Goal: Information Seeking & Learning: Learn about a topic

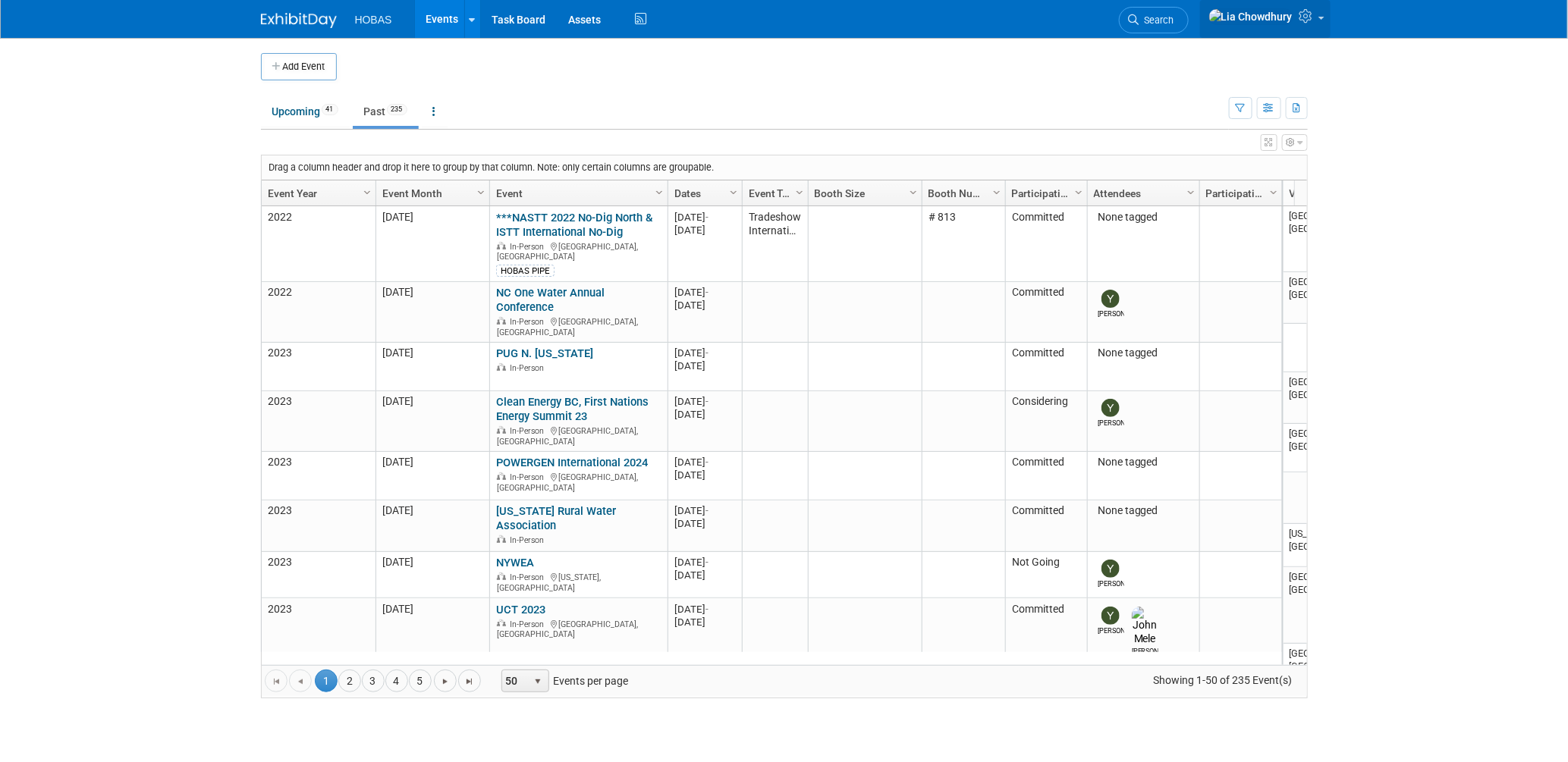
click at [1324, 19] on span at bounding box center [1321, 17] width 6 height 3
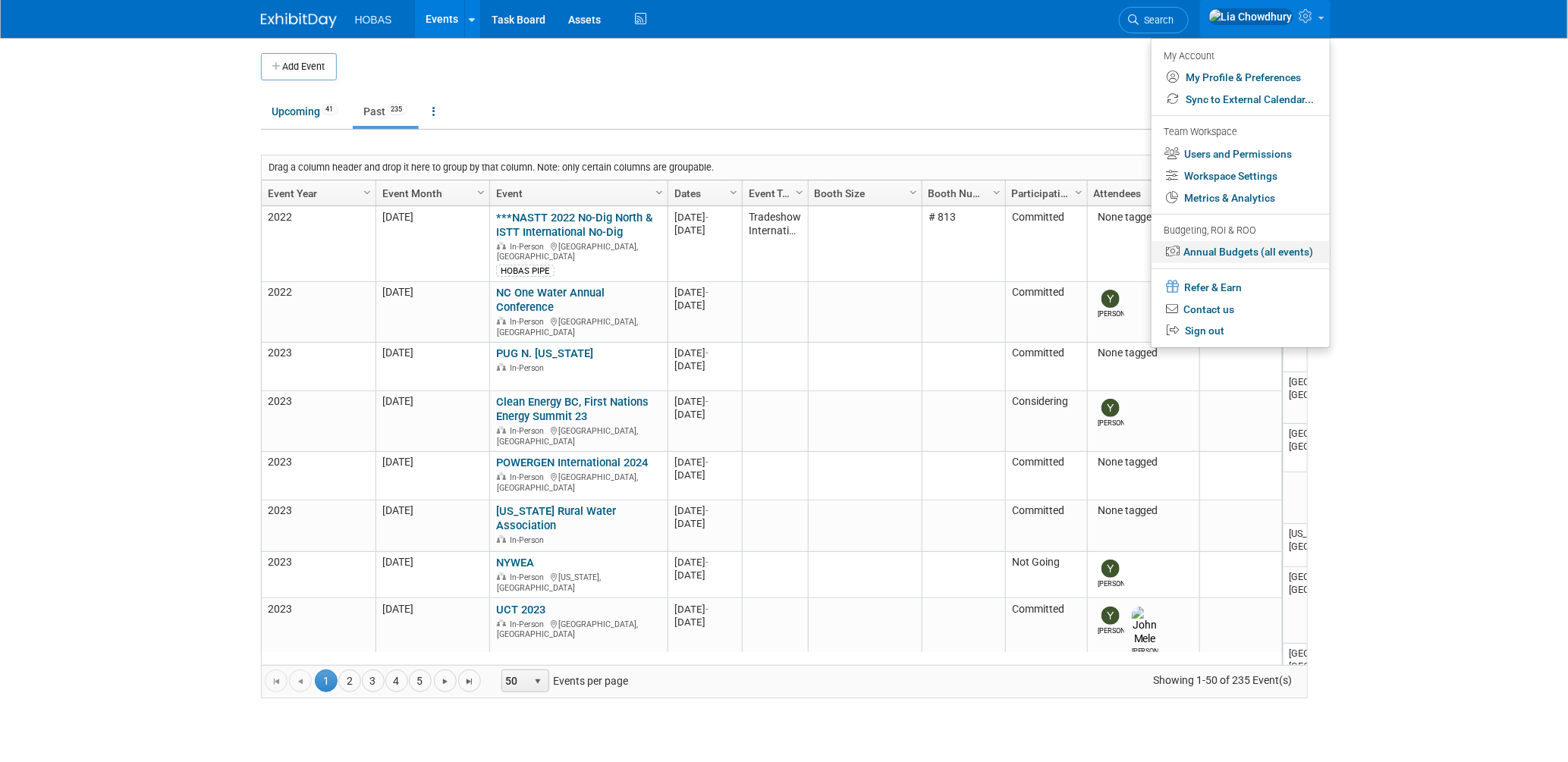
click at [1229, 255] on link "Annual Budgets (all events)" at bounding box center [1241, 252] width 178 height 22
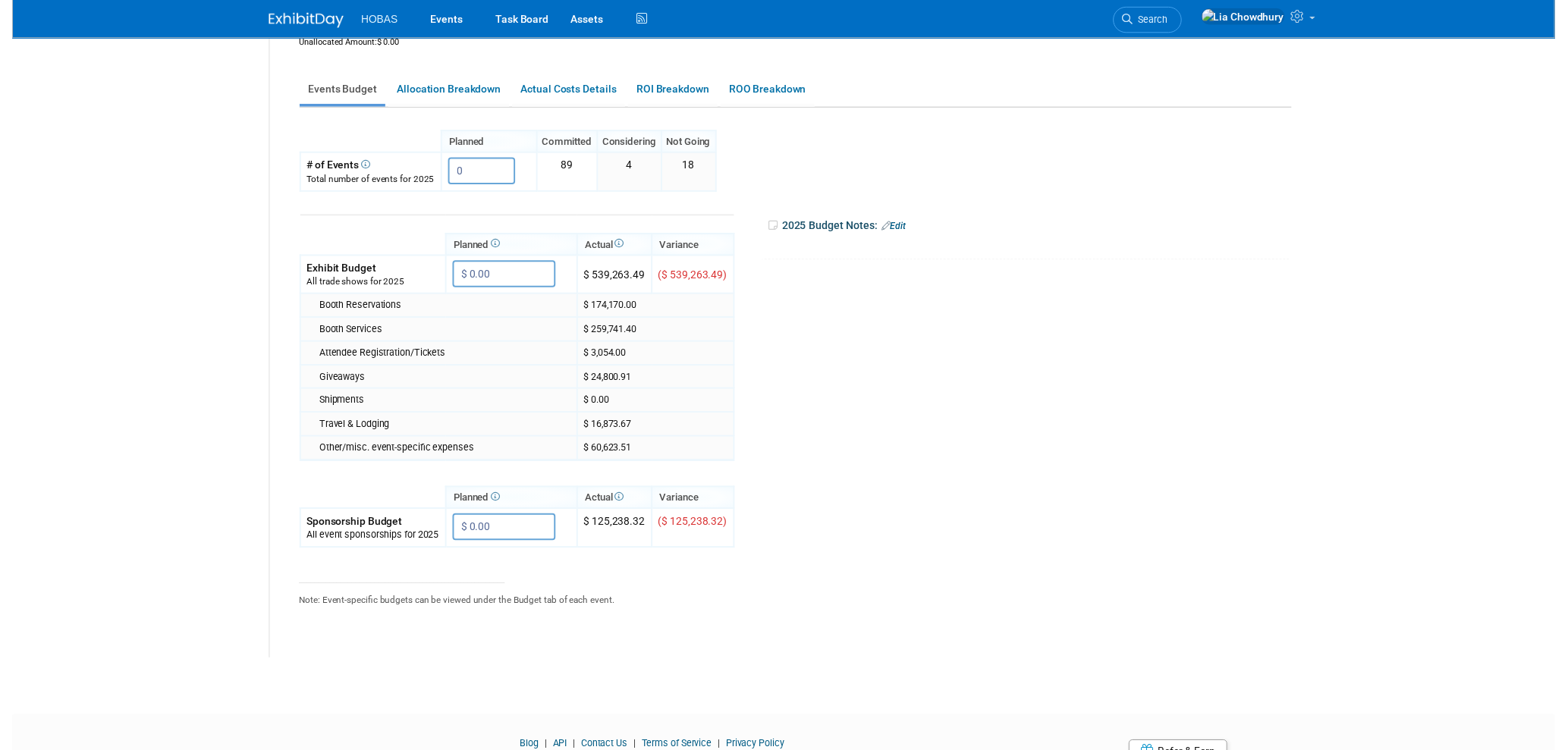
scroll to position [207, 0]
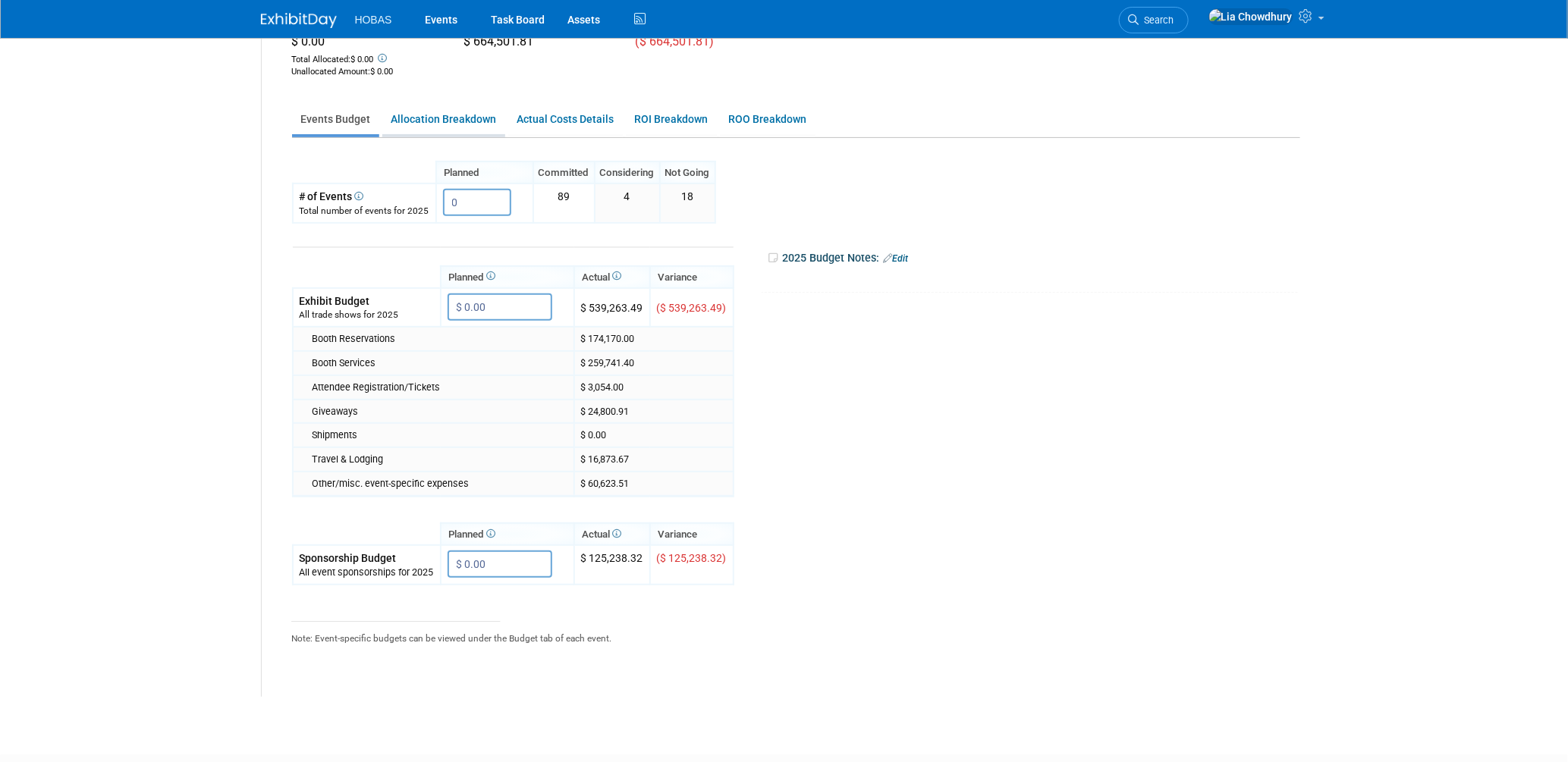
click at [476, 121] on link "Allocation Breakdown" at bounding box center [444, 119] width 123 height 29
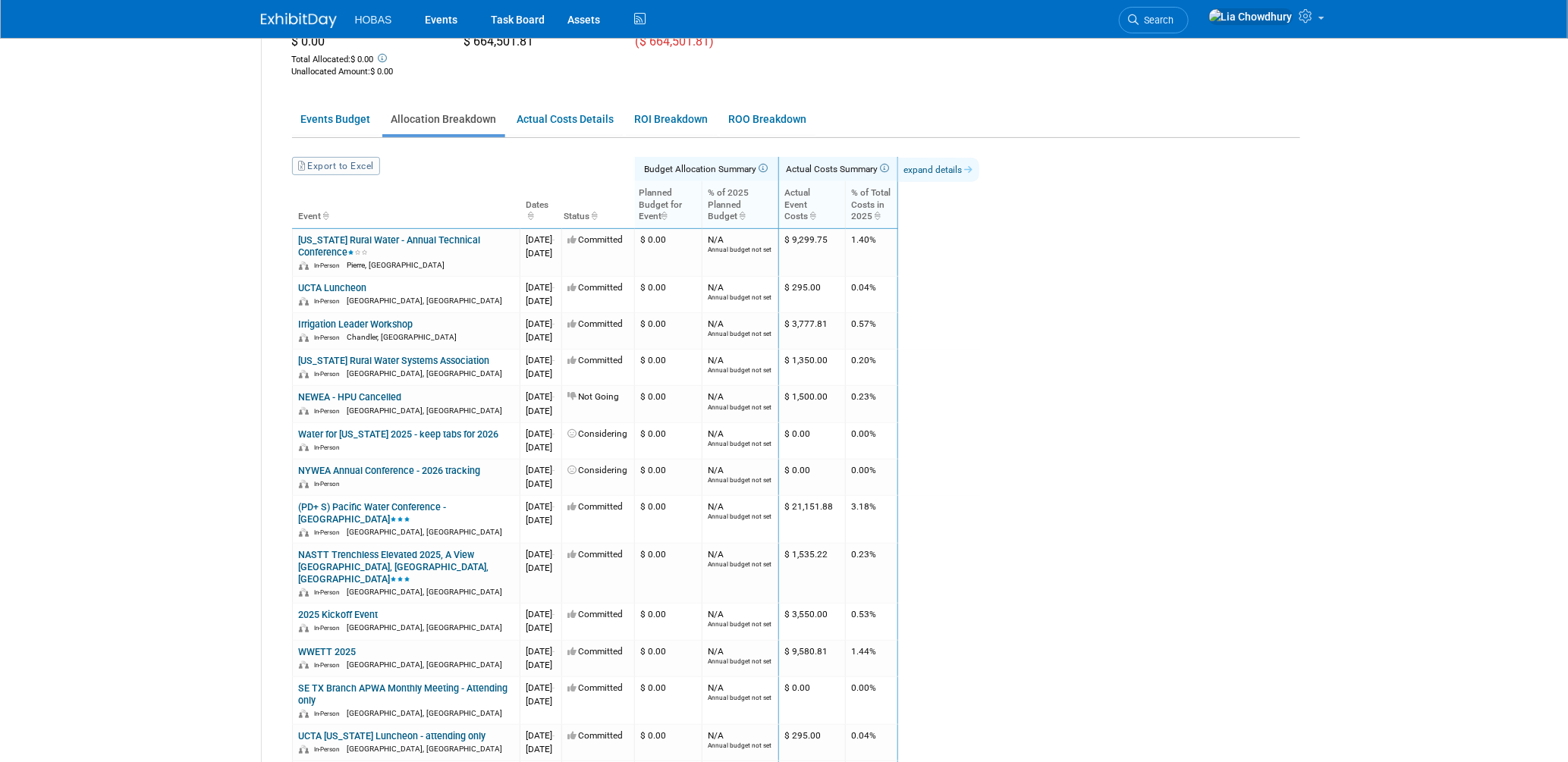
click at [976, 166] on link "expand details" at bounding box center [939, 170] width 81 height 24
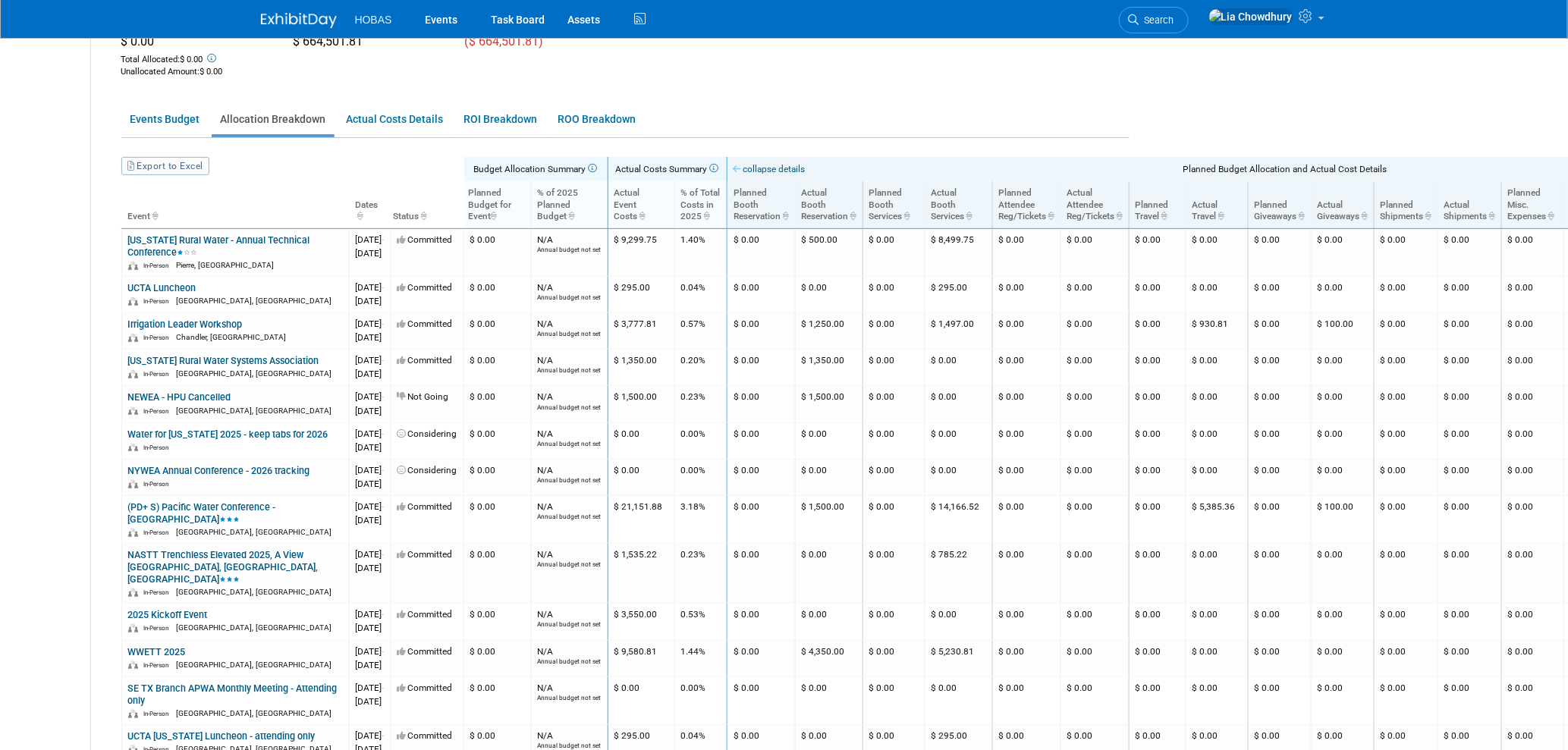
scroll to position [207, 211]
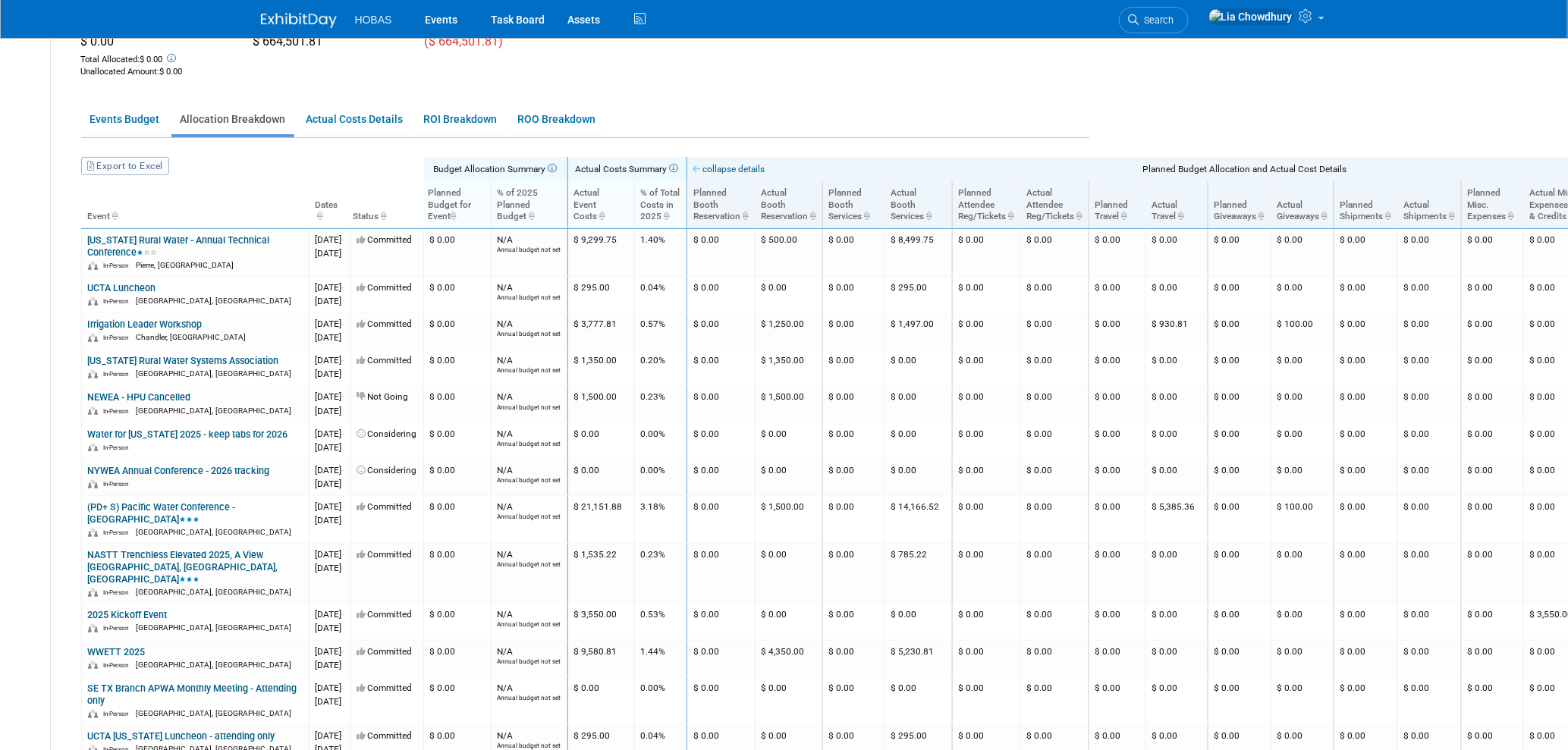
click at [765, 164] on link "collapse details" at bounding box center [729, 169] width 72 height 11
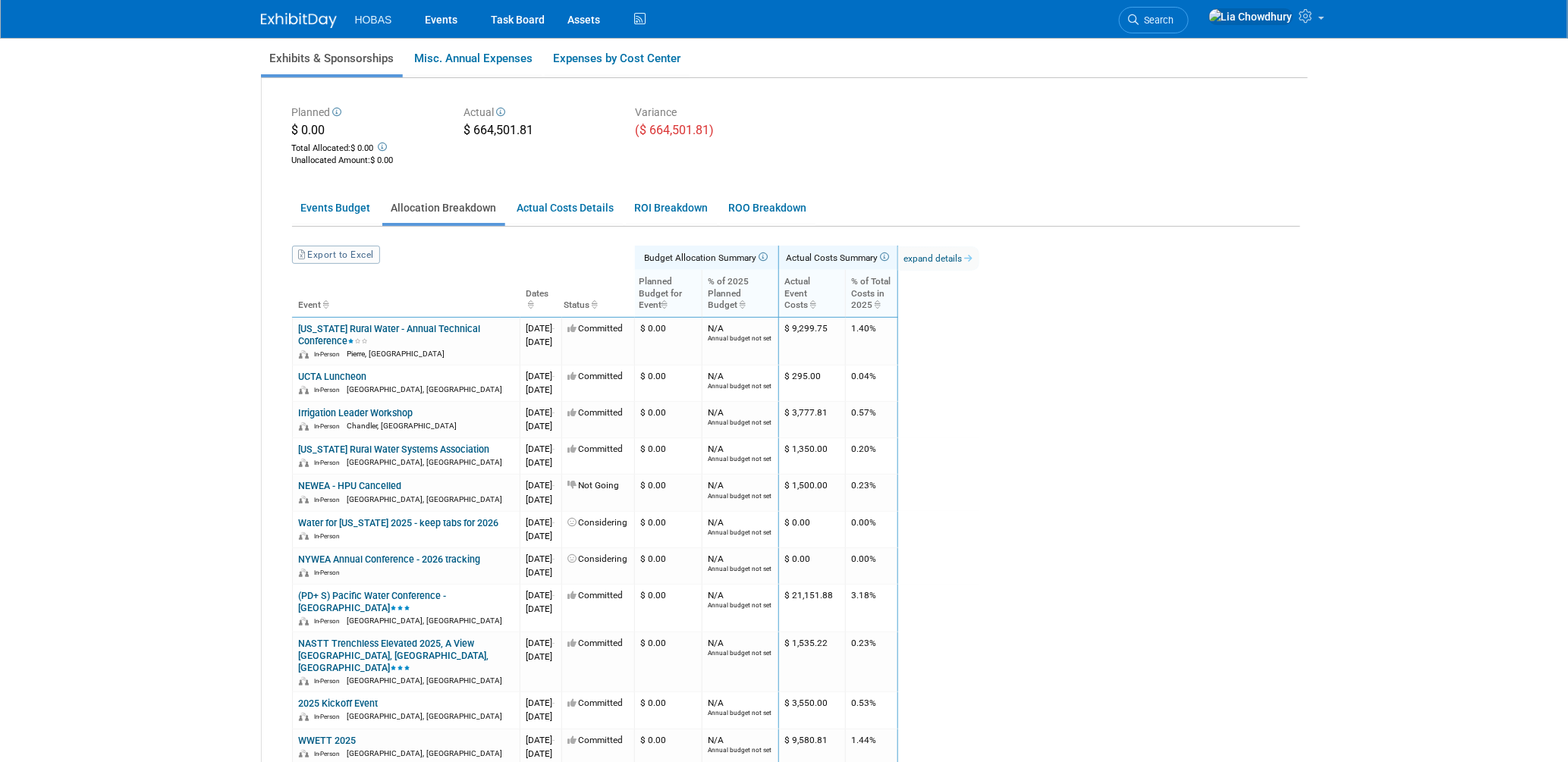
scroll to position [0, 0]
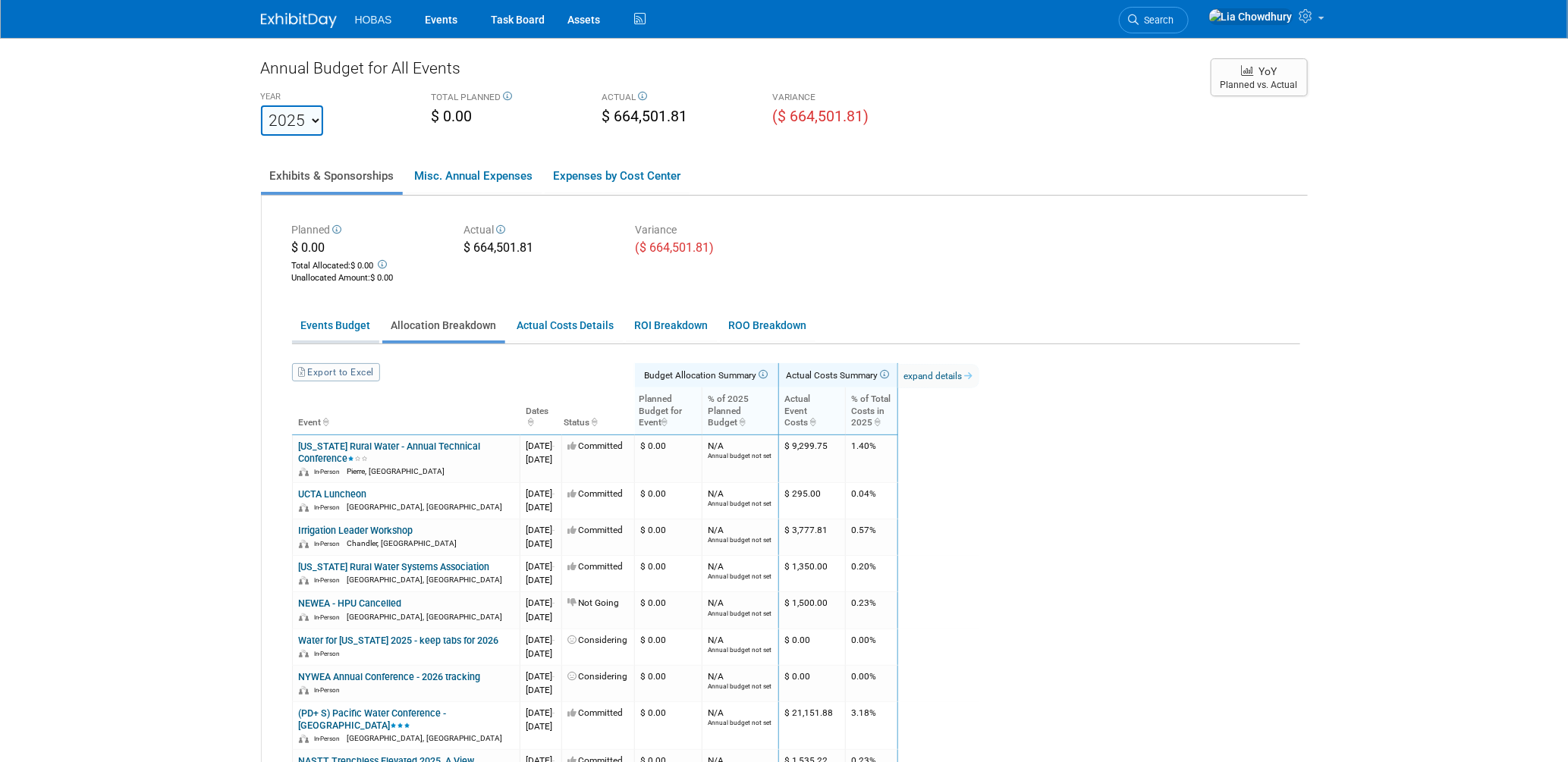
click at [333, 329] on link "Events Budget" at bounding box center [335, 326] width 87 height 29
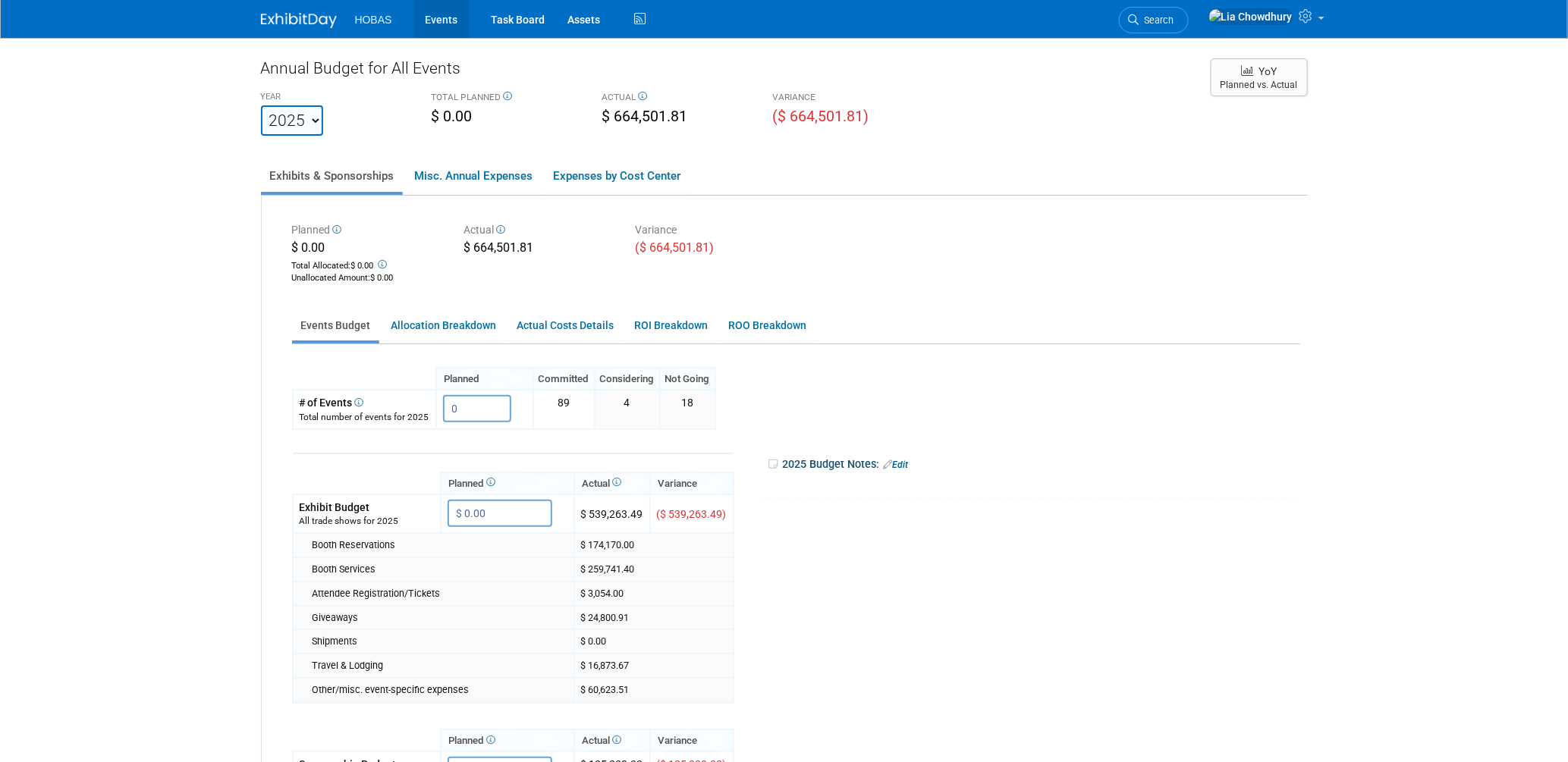
click at [430, 25] on link "Events" at bounding box center [442, 18] width 55 height 38
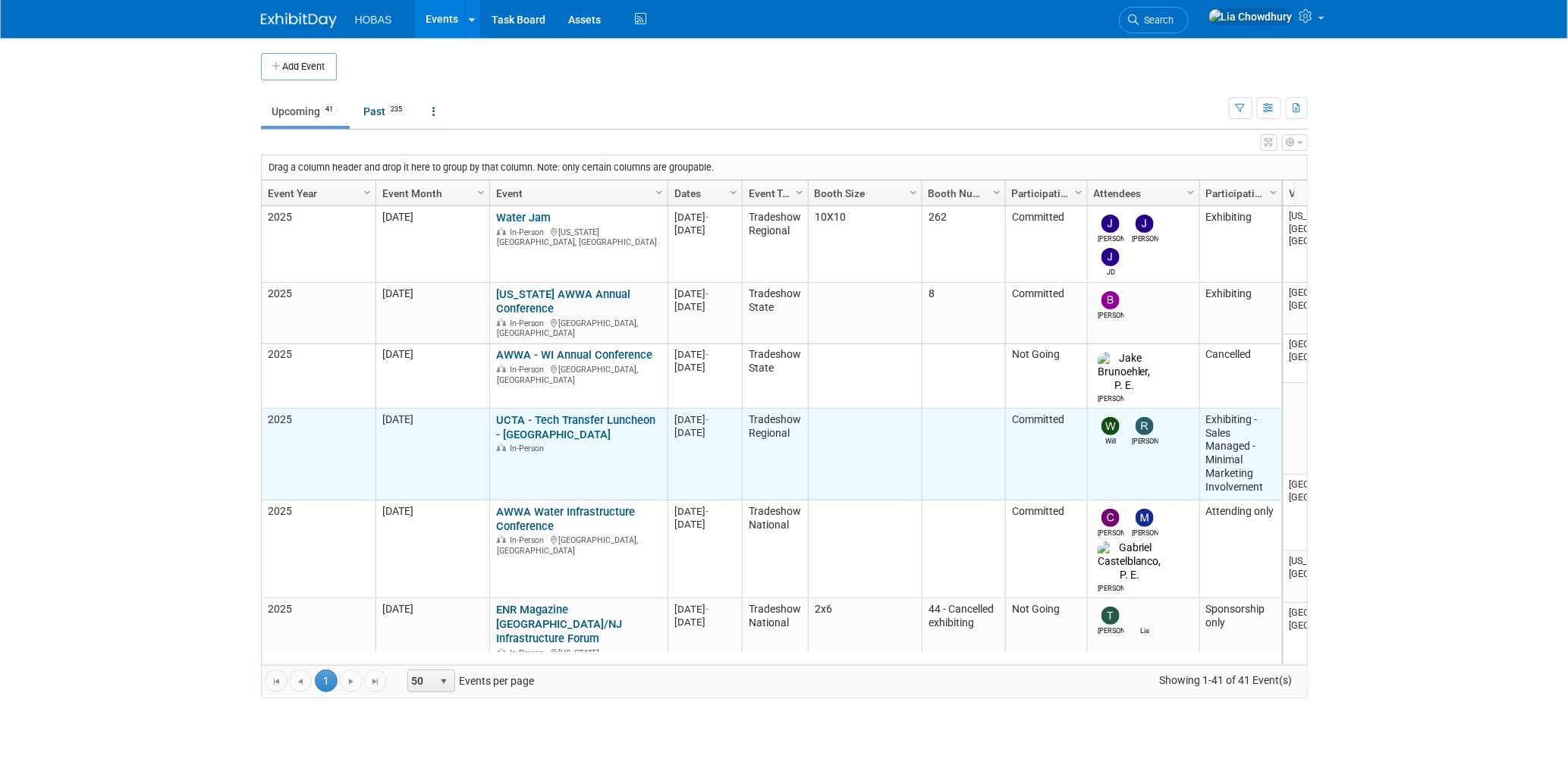
click at [578, 443] on td "UCTA - Tech Transfer Luncheon - Houston UCTA - Tech Transfer Luncheon - Houston…" at bounding box center [579, 454] width 178 height 92
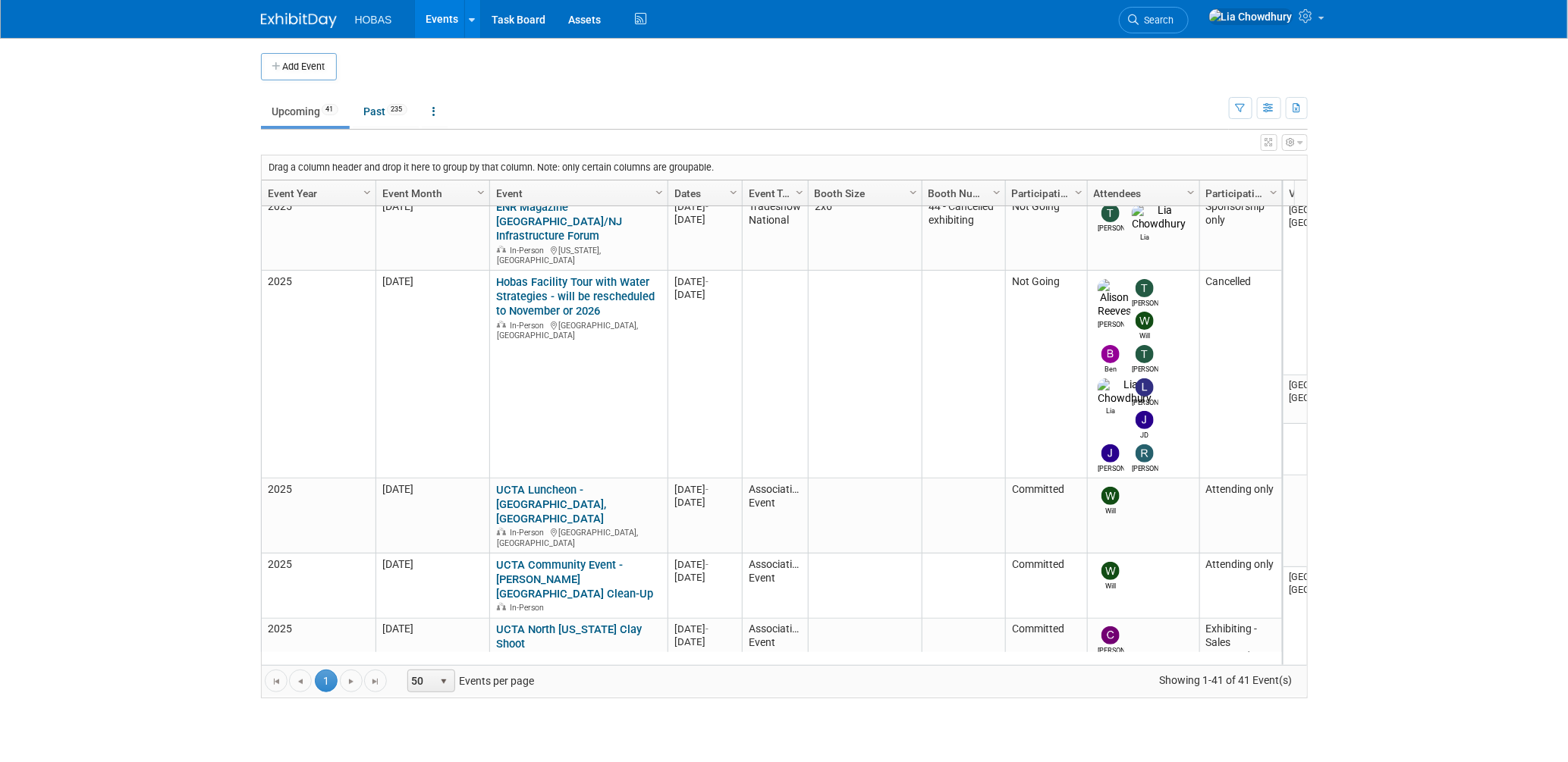
scroll to position [604, 0]
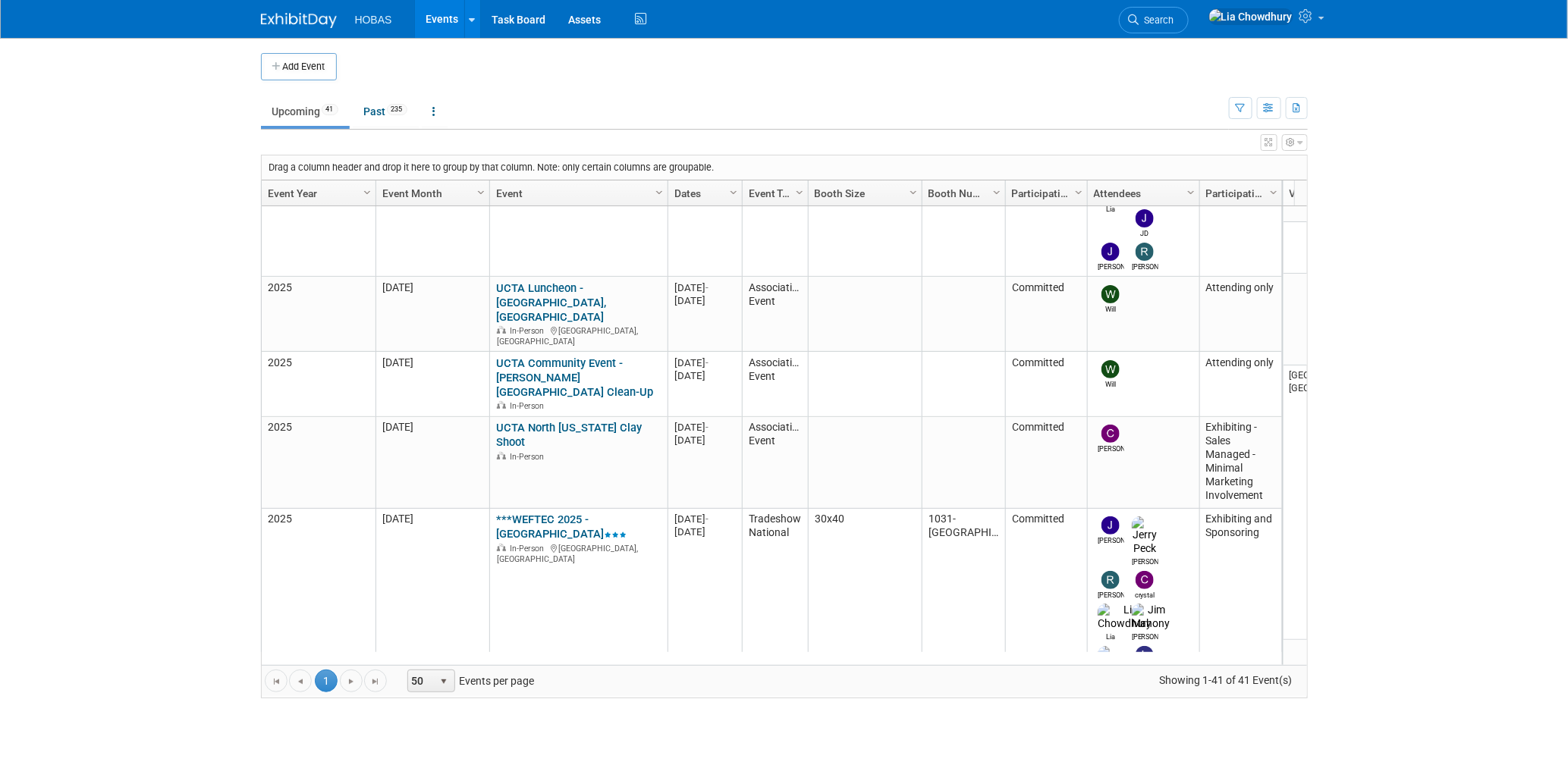
click at [525, 512] on link "***WEFTEC 2025 - [GEOGRAPHIC_DATA]" at bounding box center [561, 526] width 130 height 28
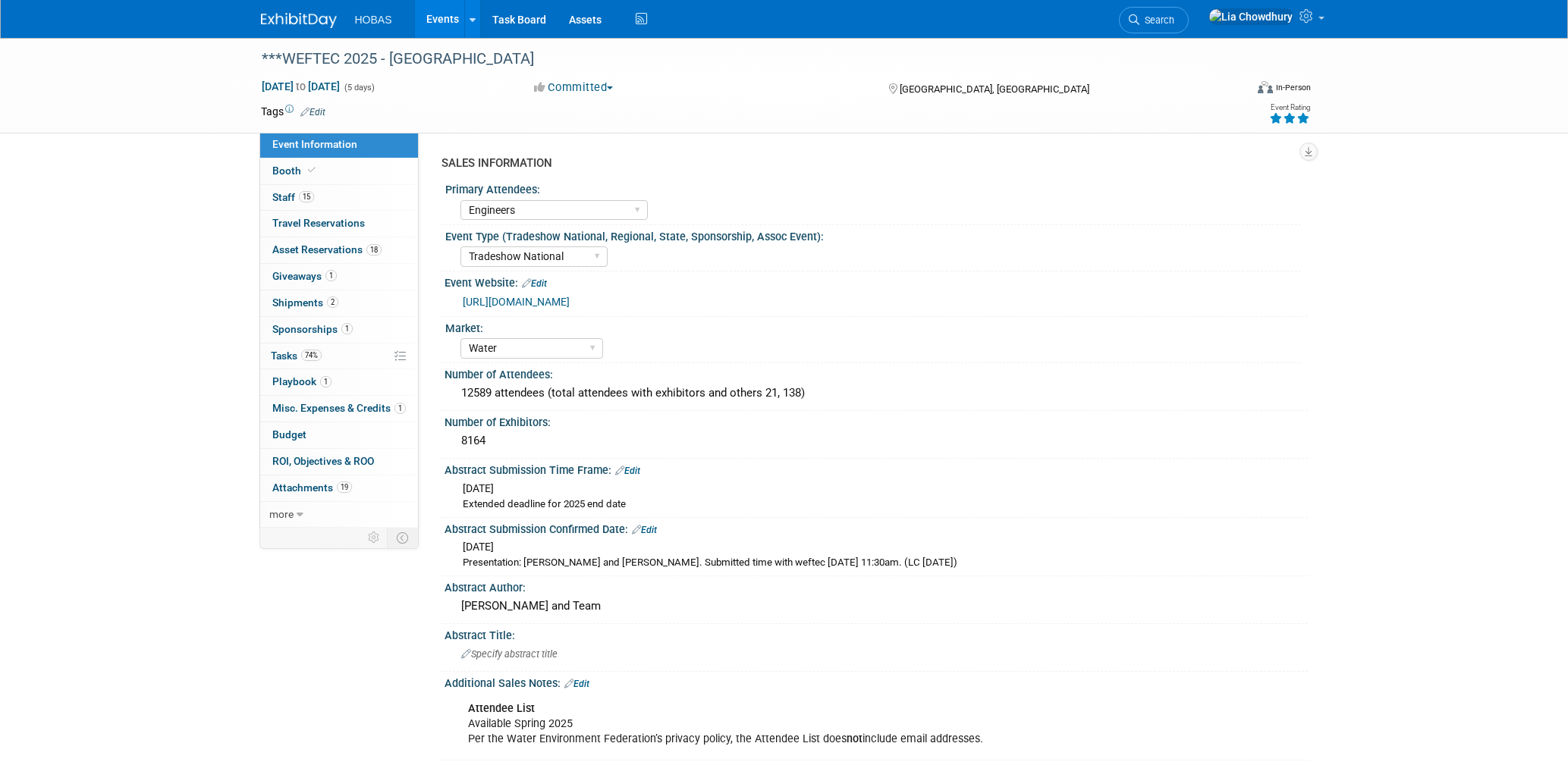
select select "Engineers"
select select "Tradeshow National"
select select "Water"
select select "Exhibiting and Sponsoring"
click at [309, 310] on link "2 Shipments 2" at bounding box center [339, 303] width 158 height 26
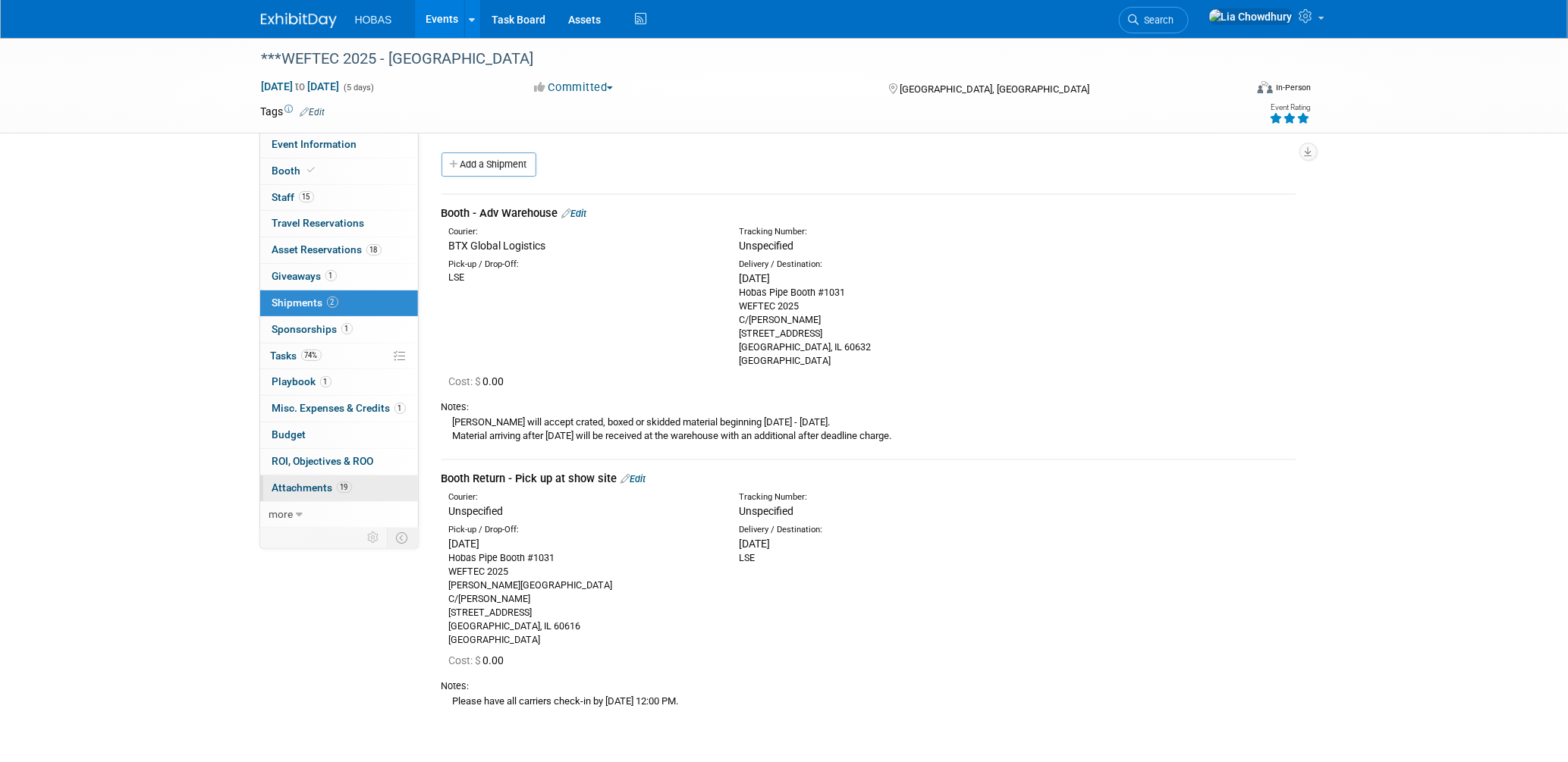
click at [300, 491] on span "Attachments 19" at bounding box center [311, 487] width 80 height 12
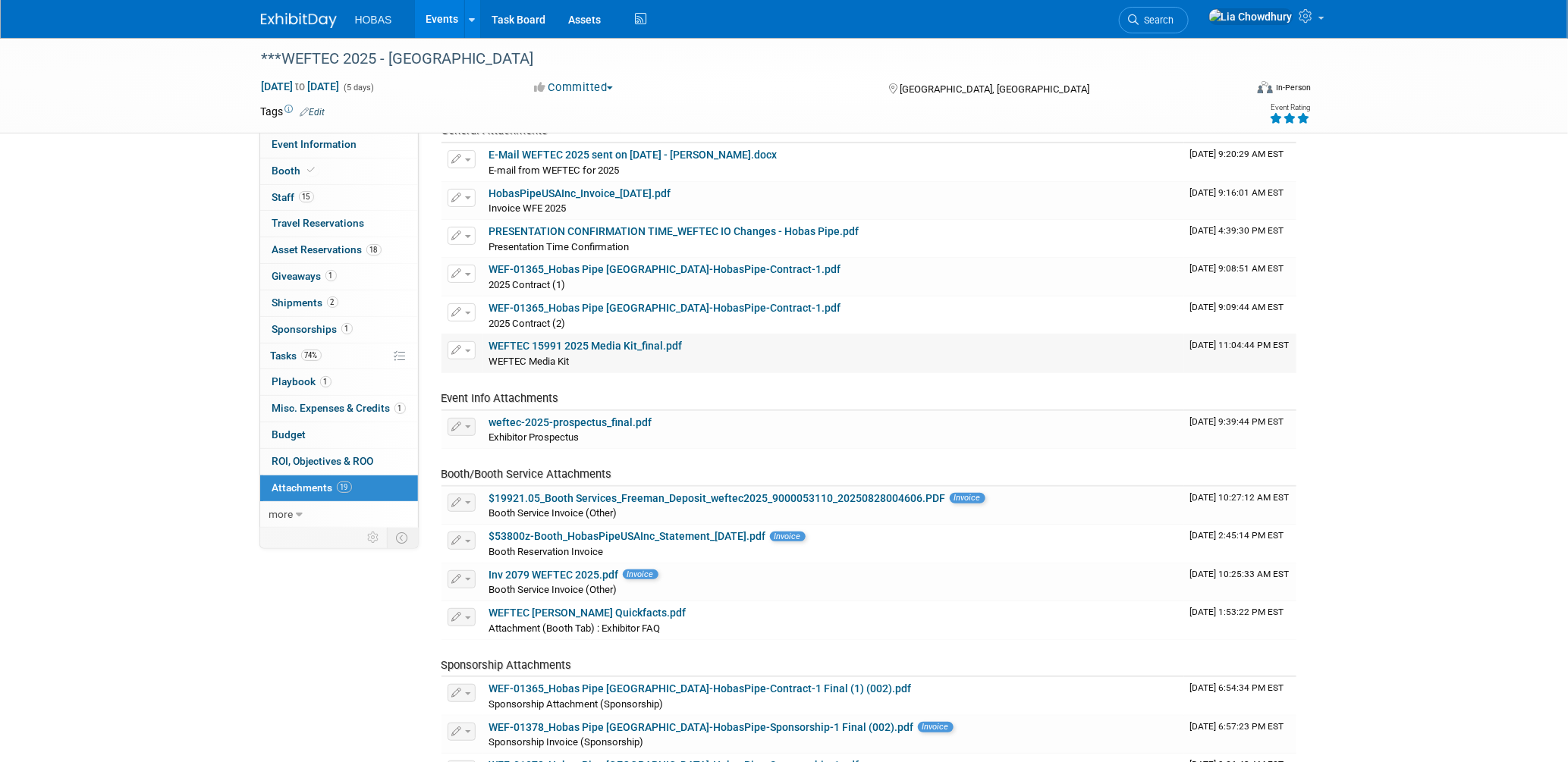
scroll to position [337, 0]
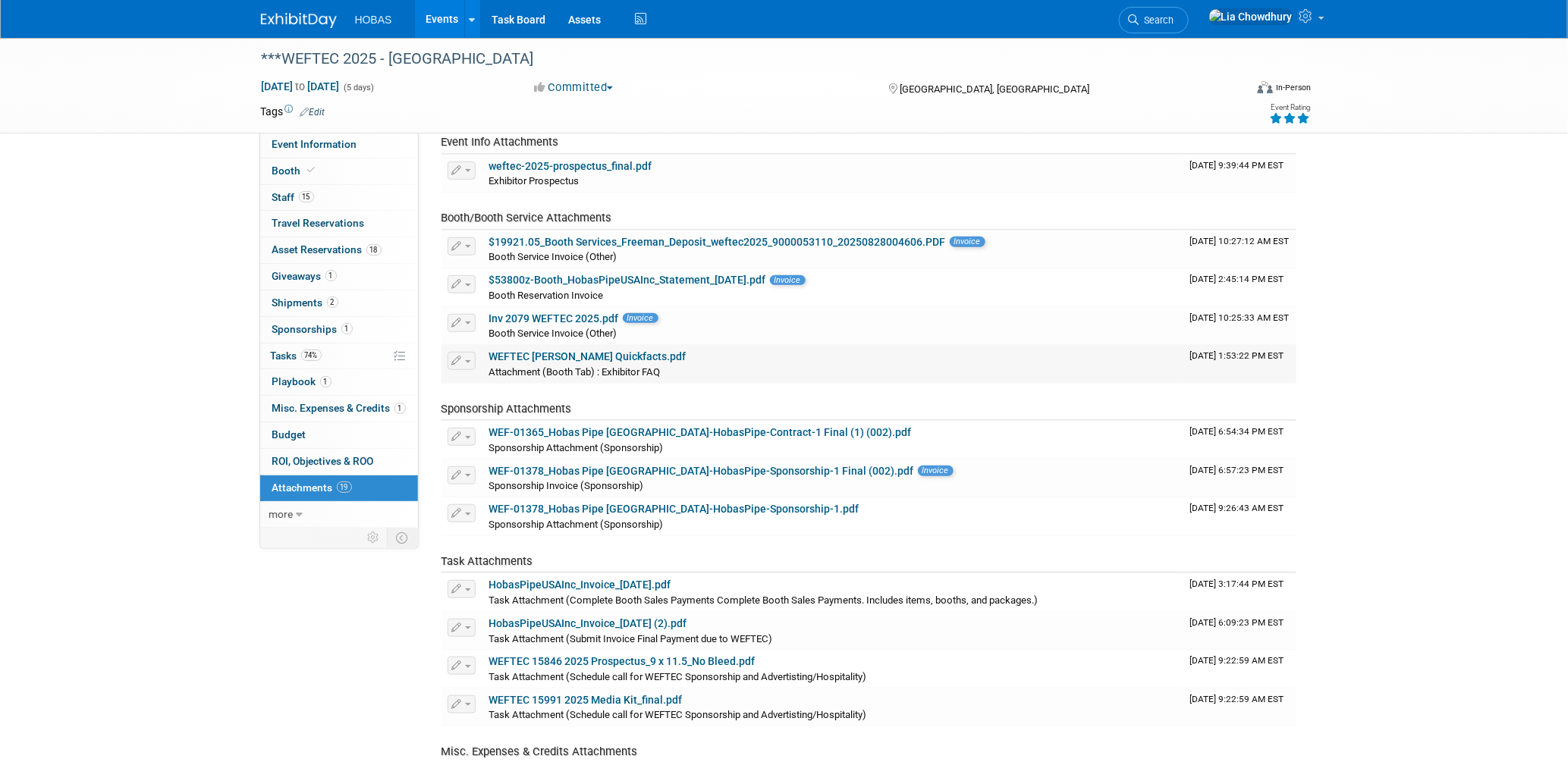
click at [591, 351] on link "WEFTEC [PERSON_NAME] Quickfacts.pdf" at bounding box center [588, 356] width 197 height 12
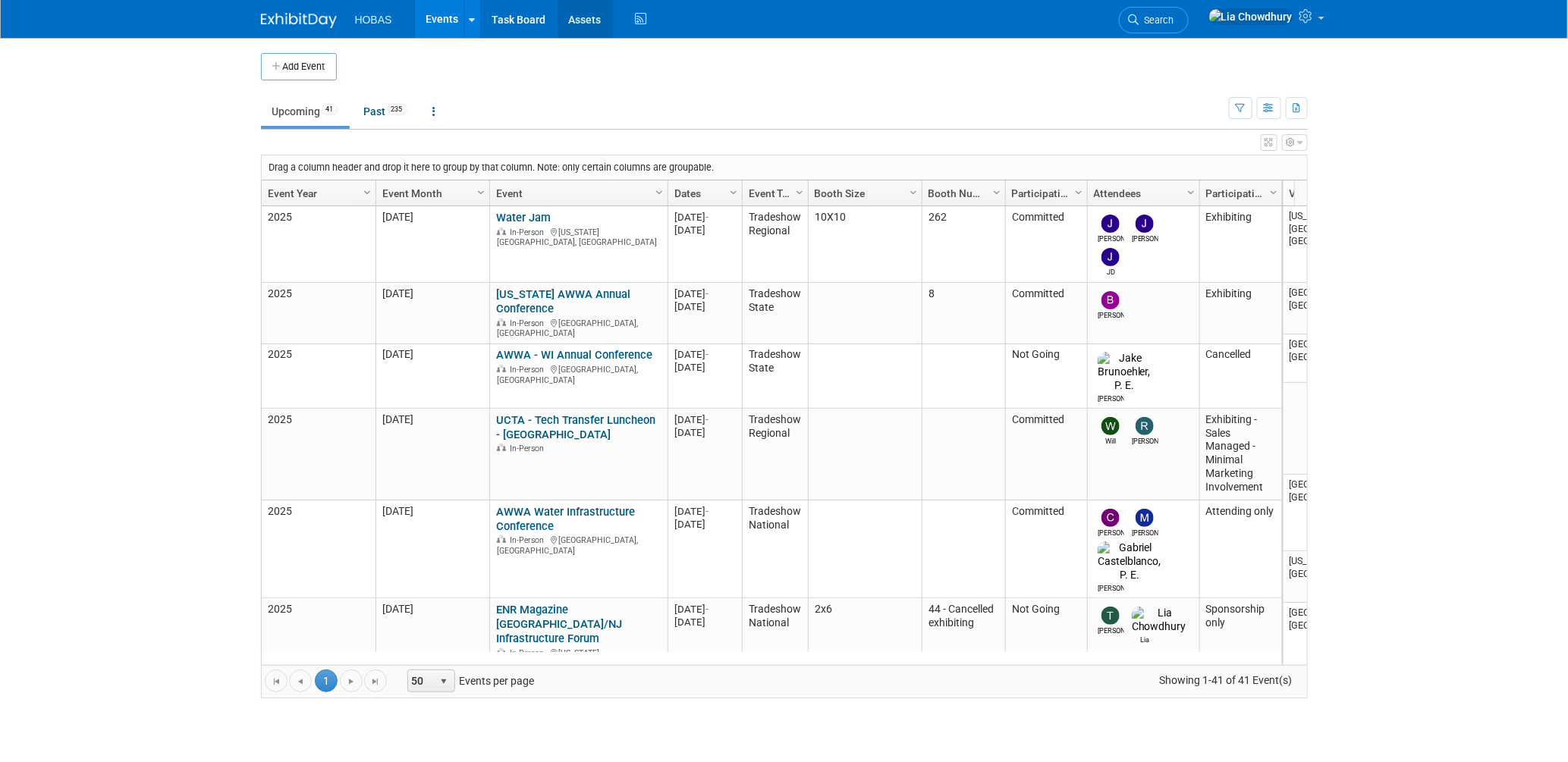
click at [572, 22] on link "Assets" at bounding box center [585, 18] width 55 height 38
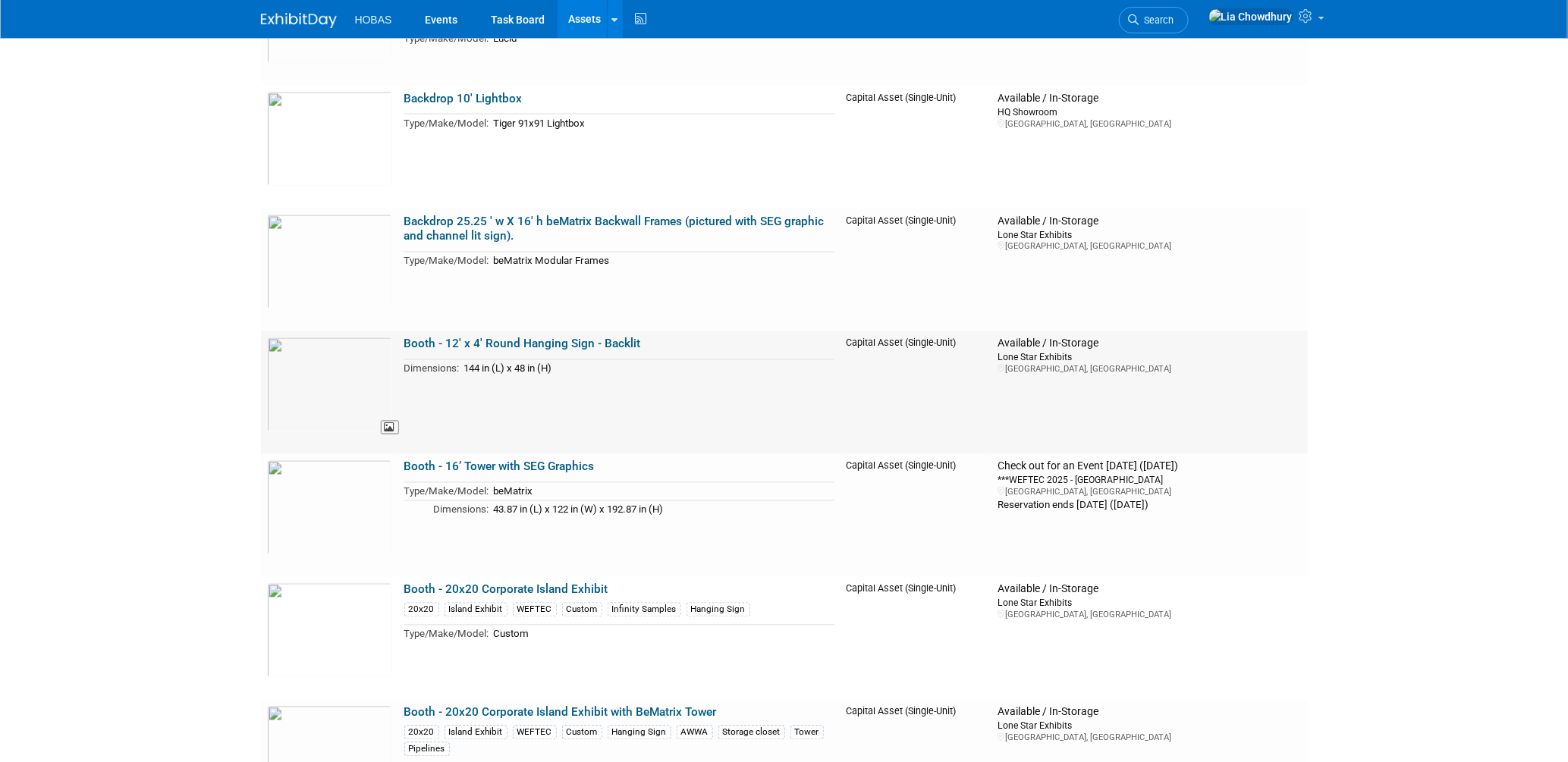
scroll to position [1179, 0]
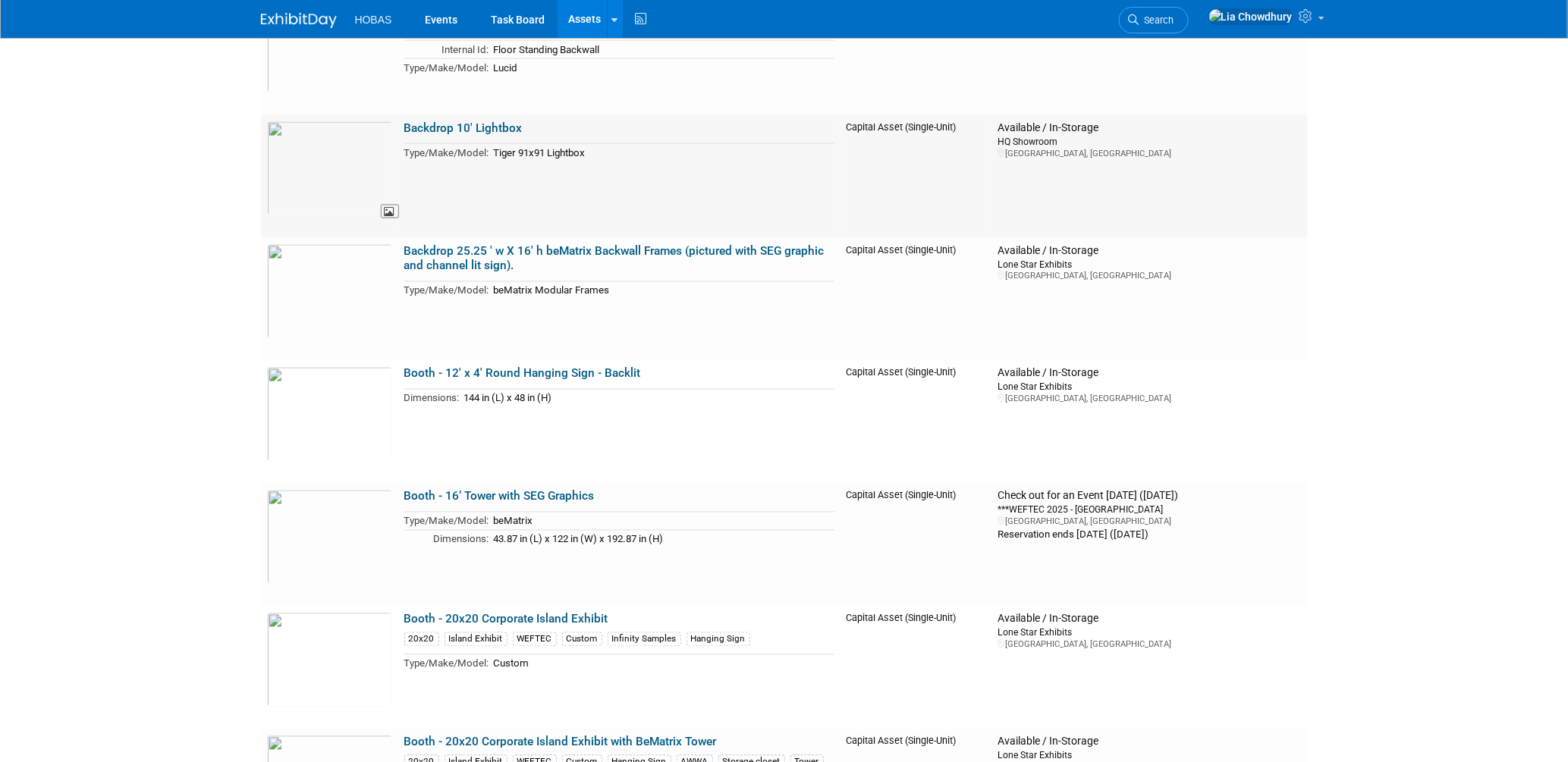
click at [327, 198] on img at bounding box center [330, 168] width 125 height 95
